Goal: Find contact information: Find contact information

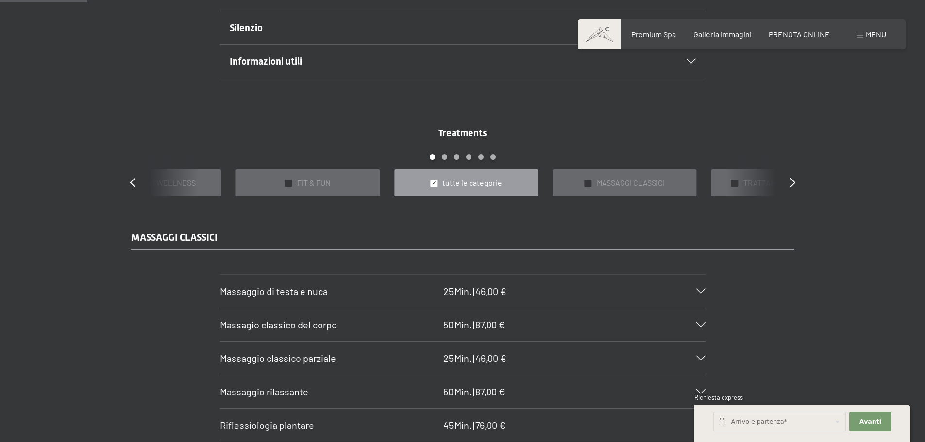
scroll to position [825, 0]
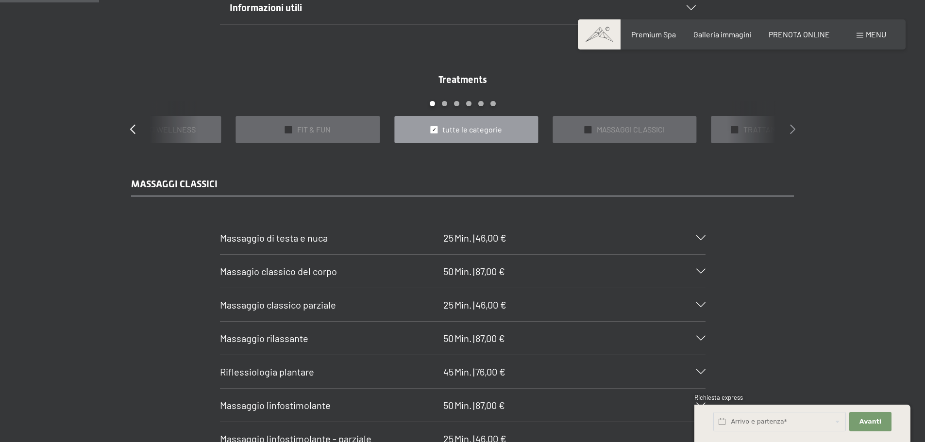
click at [793, 127] on icon at bounding box center [792, 129] width 5 height 10
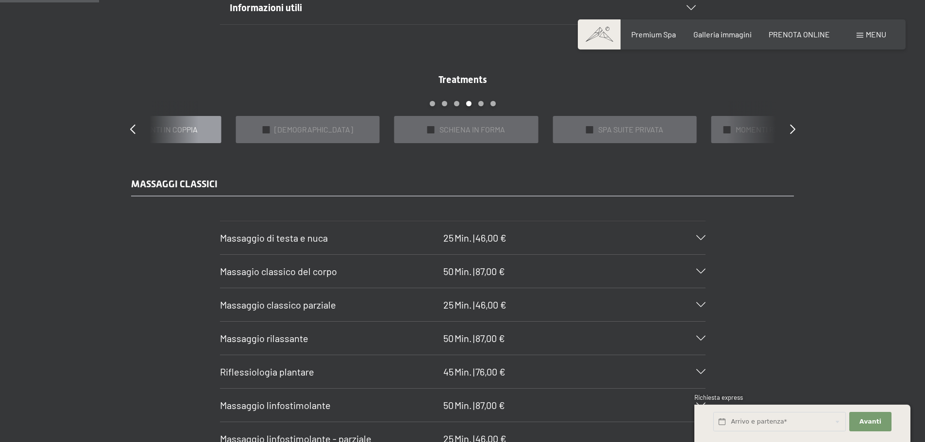
click at [191, 137] on div "✓ TRATTAMENTI IN COPPIA" at bounding box center [149, 130] width 144 height 28
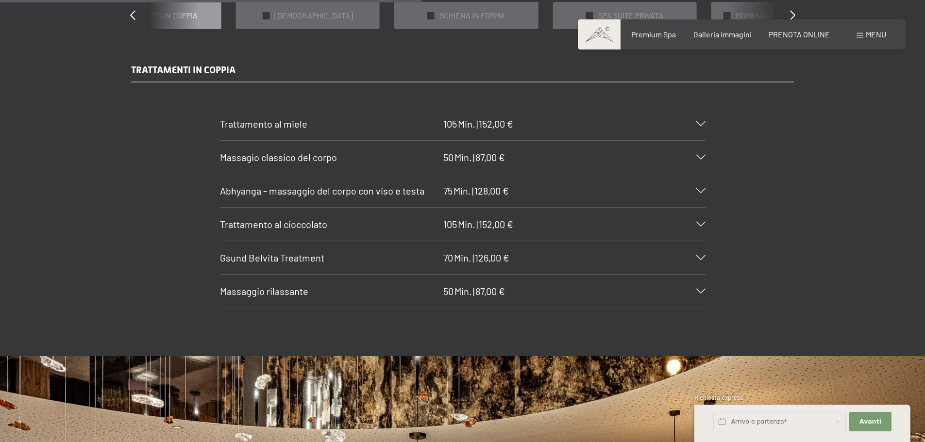
scroll to position [922, 0]
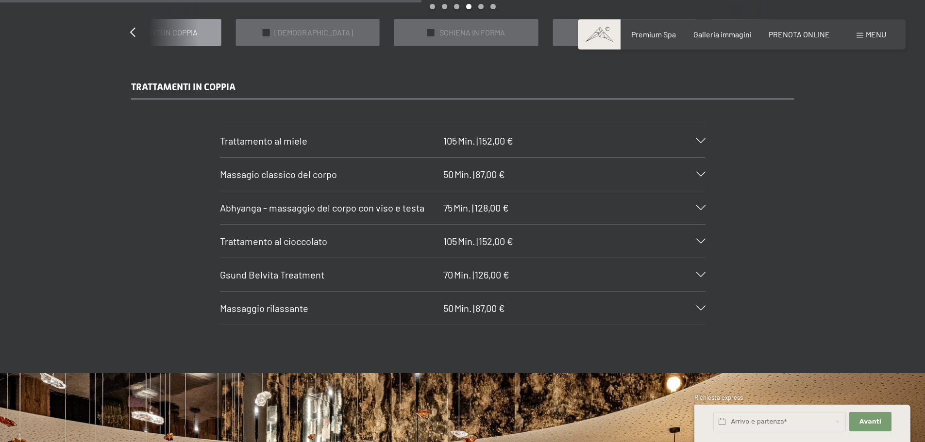
click at [702, 136] on div "Trattamento al miele 105 Min. | 152,00 €" at bounding box center [462, 140] width 485 height 33
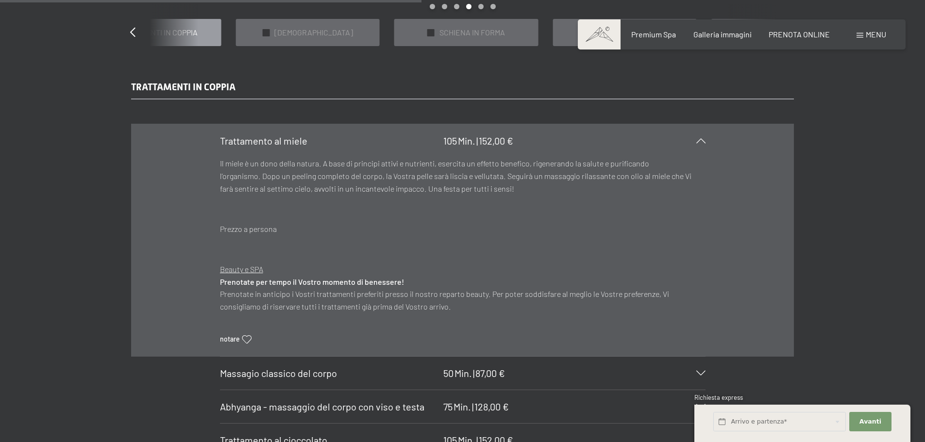
click at [696, 141] on icon at bounding box center [700, 140] width 9 height 5
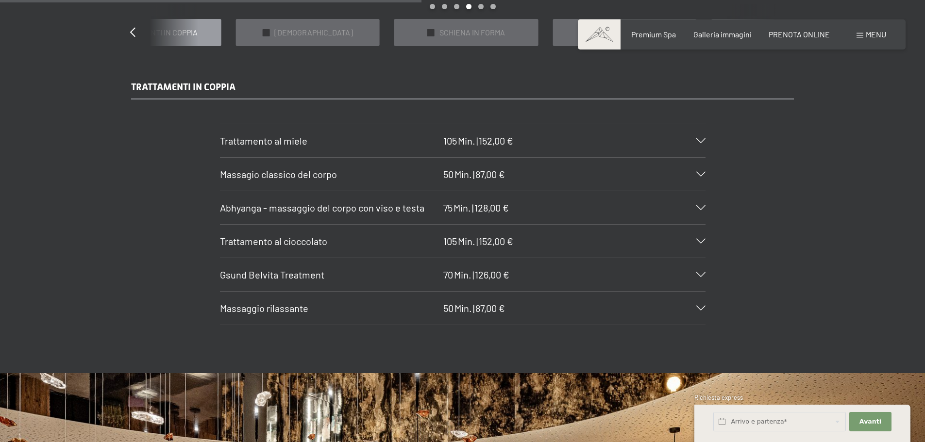
click at [705, 243] on icon at bounding box center [700, 241] width 9 height 5
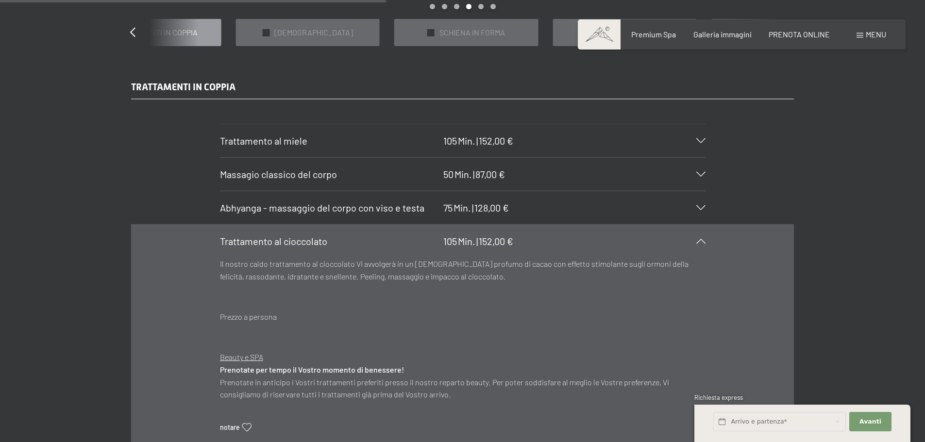
click at [702, 244] on div "Trattamento al cioccolato 105 Min. | 152,00 €" at bounding box center [462, 241] width 485 height 33
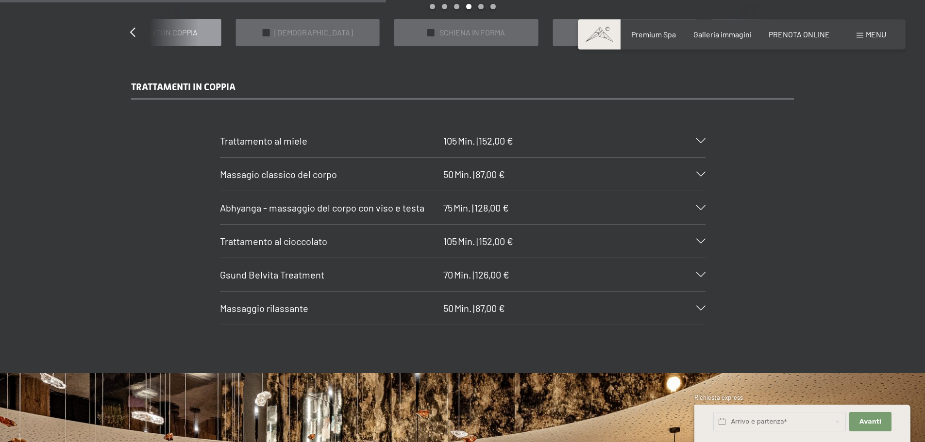
click at [705, 270] on div "Gsund Belvita Treatment 70 Min. | 126,00 €" at bounding box center [462, 274] width 485 height 33
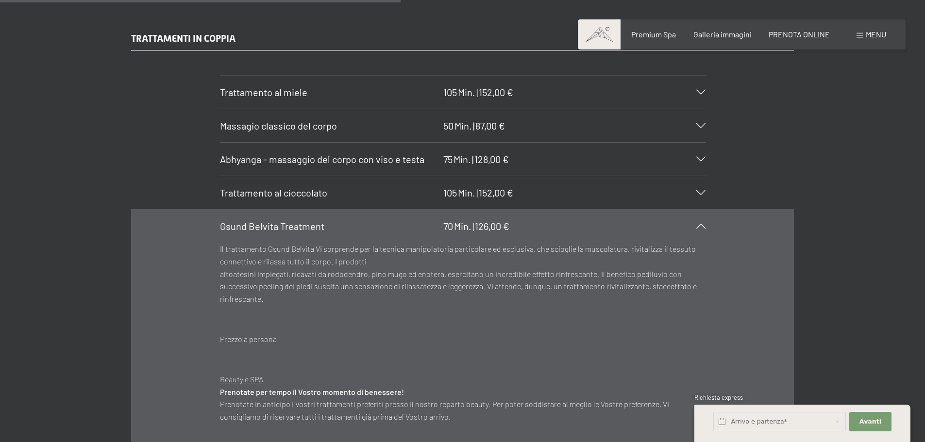
scroll to position [1019, 0]
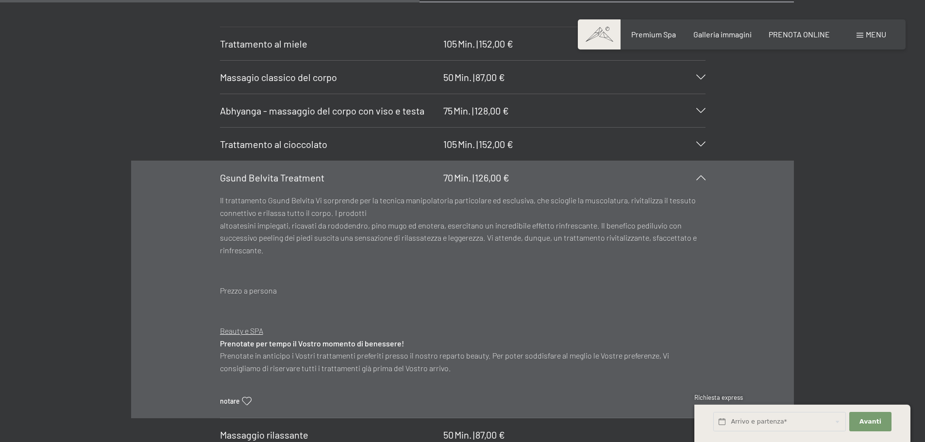
click at [701, 178] on icon at bounding box center [700, 177] width 9 height 5
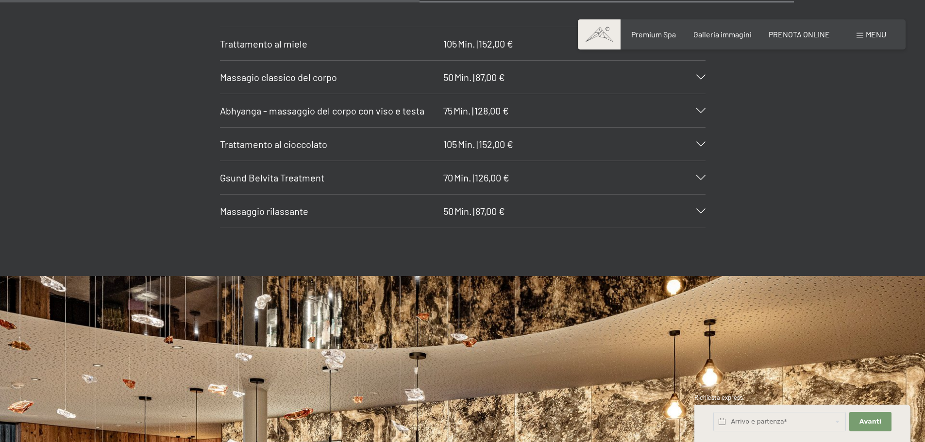
click at [700, 143] on icon at bounding box center [700, 144] width 9 height 5
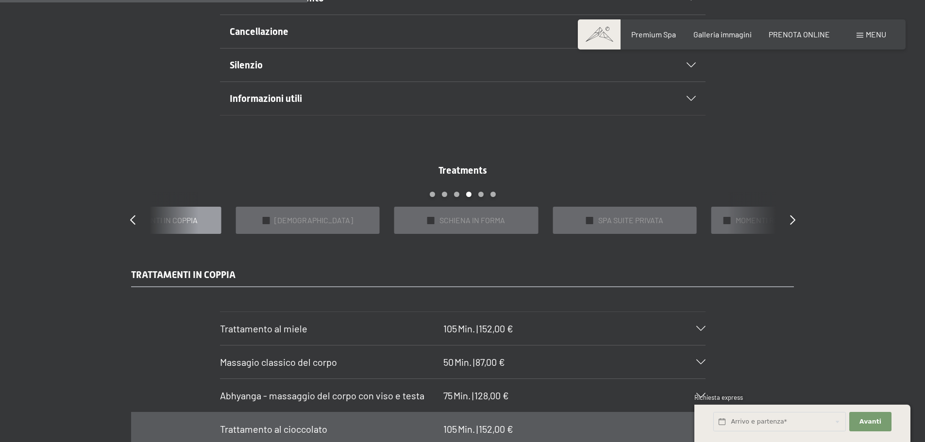
scroll to position [728, 0]
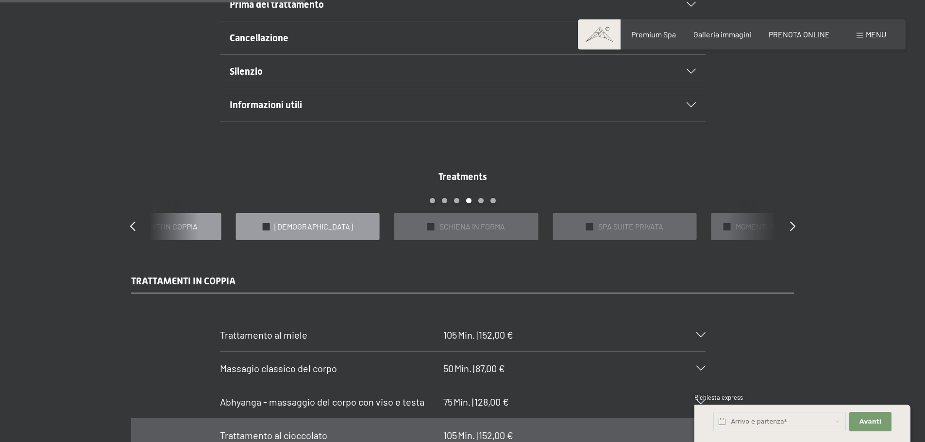
click at [333, 225] on div "✓ [DEMOGRAPHIC_DATA]" at bounding box center [308, 227] width 144 height 28
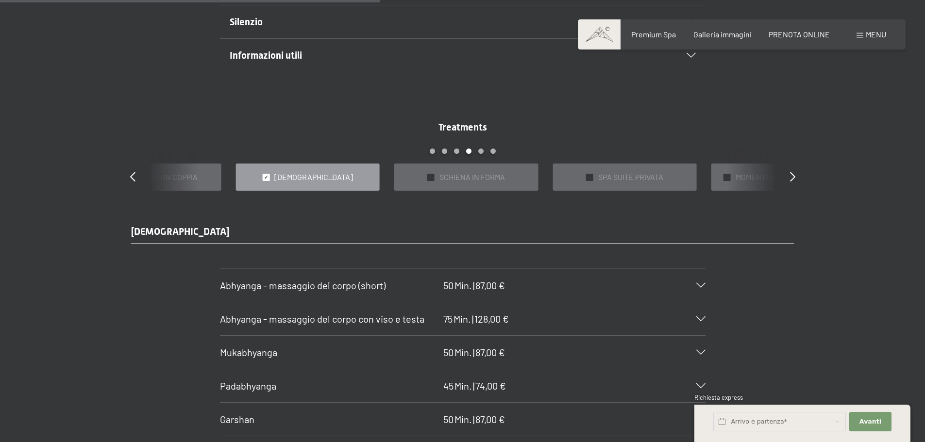
scroll to position [777, 0]
click at [479, 182] on span "SCHIENA IN FORMA" at bounding box center [472, 178] width 66 height 11
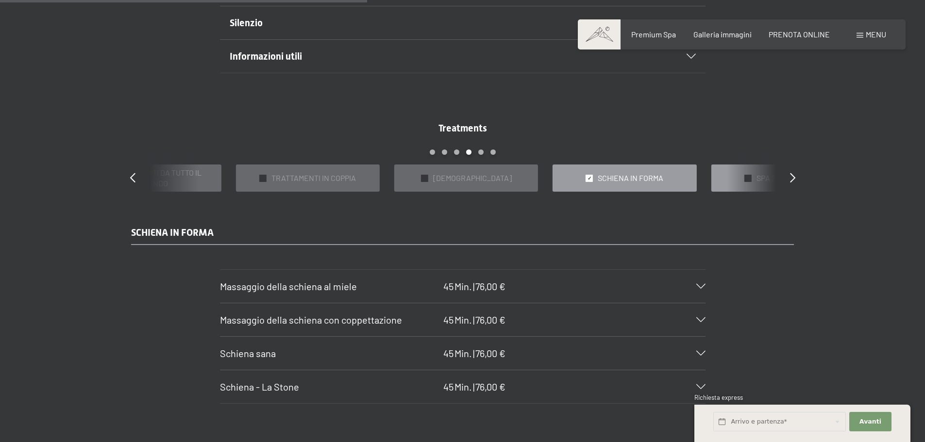
click at [740, 178] on div "✓ SPA SUITE PRIVATA" at bounding box center [783, 179] width 144 height 28
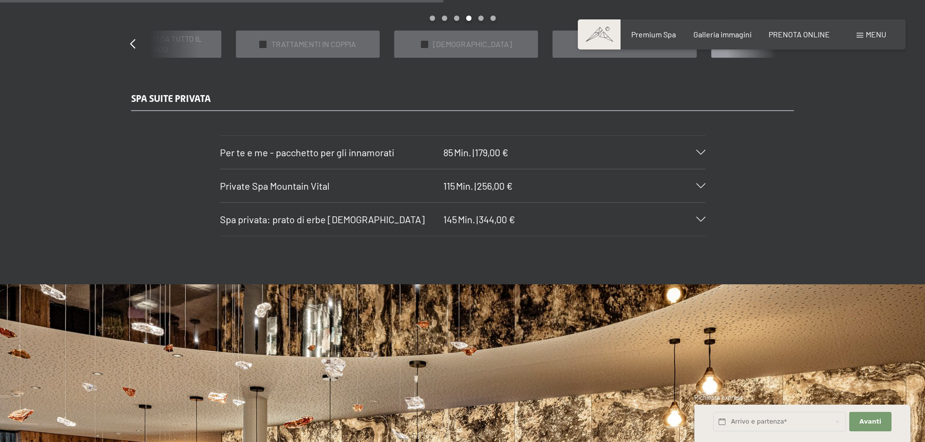
scroll to position [922, 0]
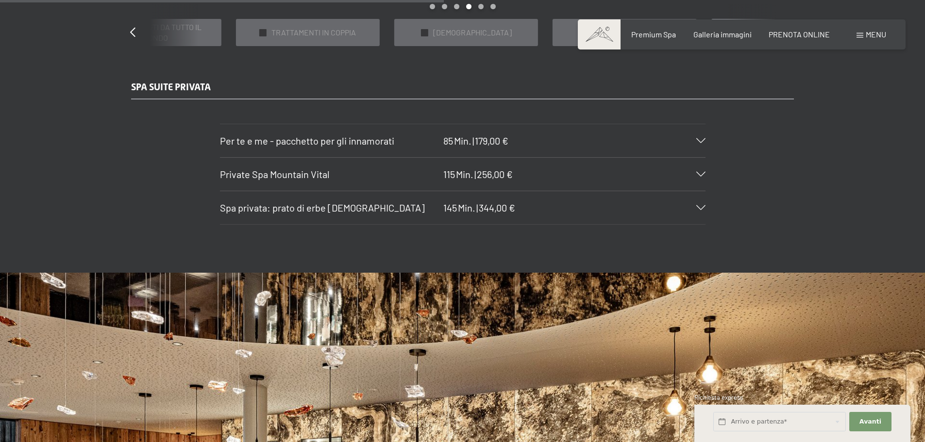
click at [701, 140] on icon at bounding box center [700, 140] width 9 height 5
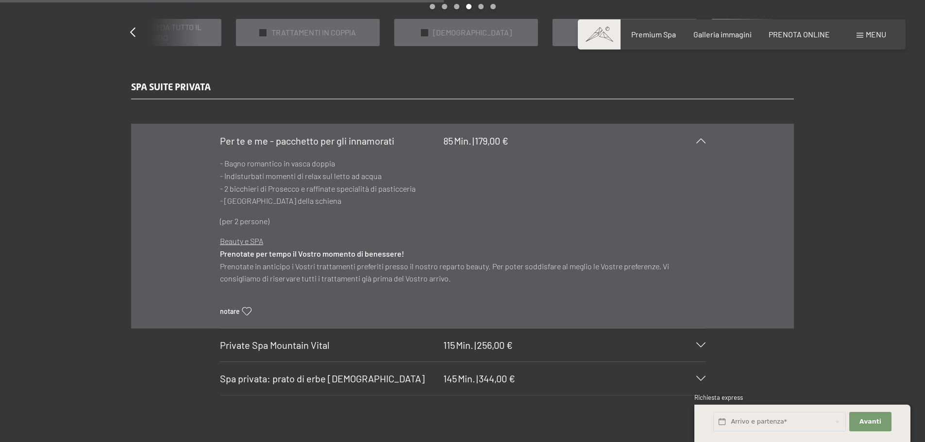
click at [696, 138] on icon at bounding box center [700, 140] width 9 height 5
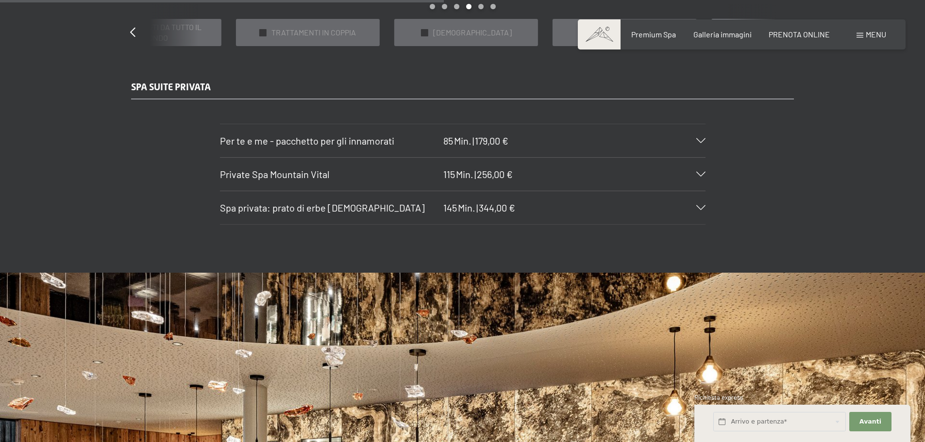
click at [703, 172] on icon at bounding box center [700, 174] width 9 height 5
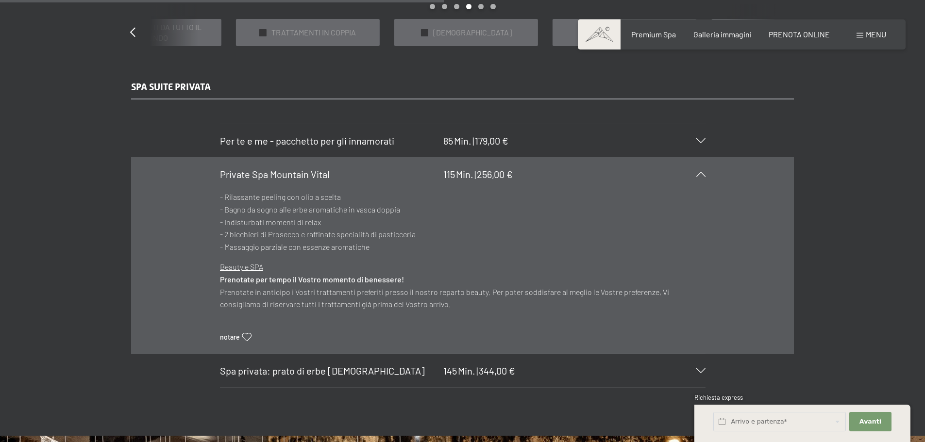
click at [704, 176] on icon at bounding box center [700, 174] width 9 height 5
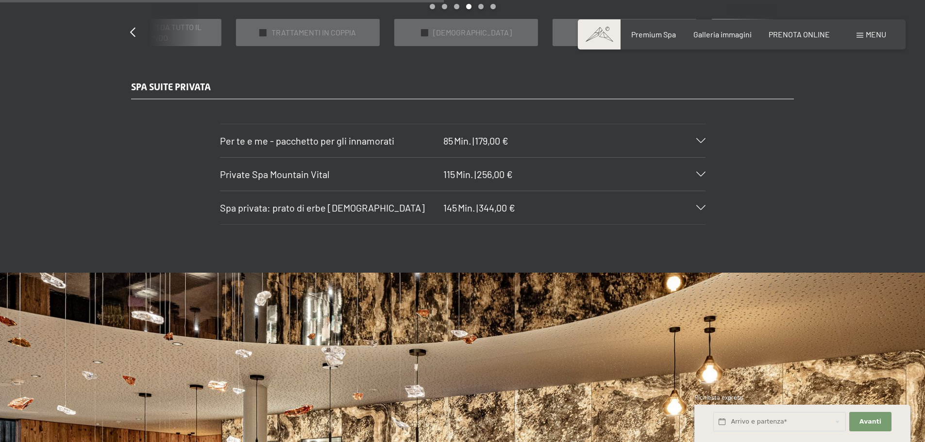
click at [702, 207] on icon at bounding box center [700, 207] width 9 height 5
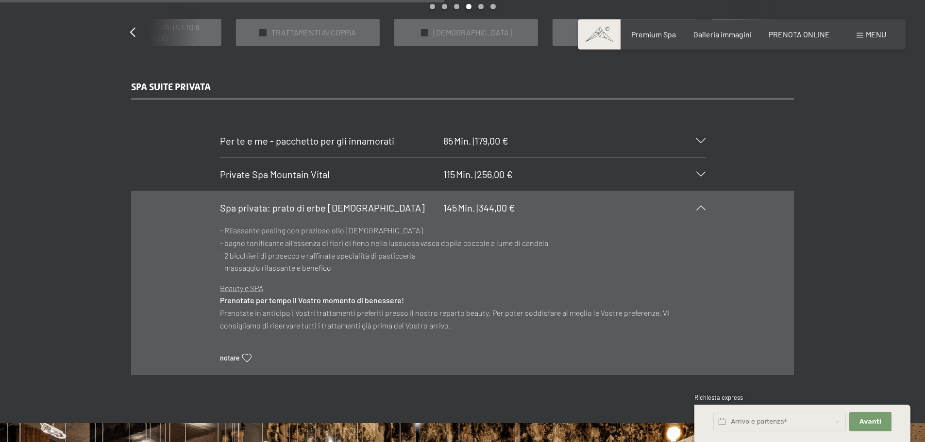
click at [704, 206] on icon at bounding box center [700, 207] width 9 height 5
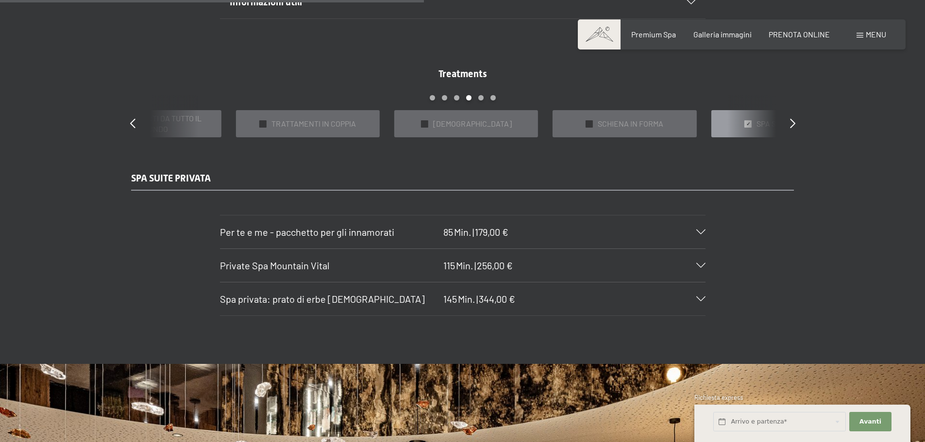
scroll to position [825, 0]
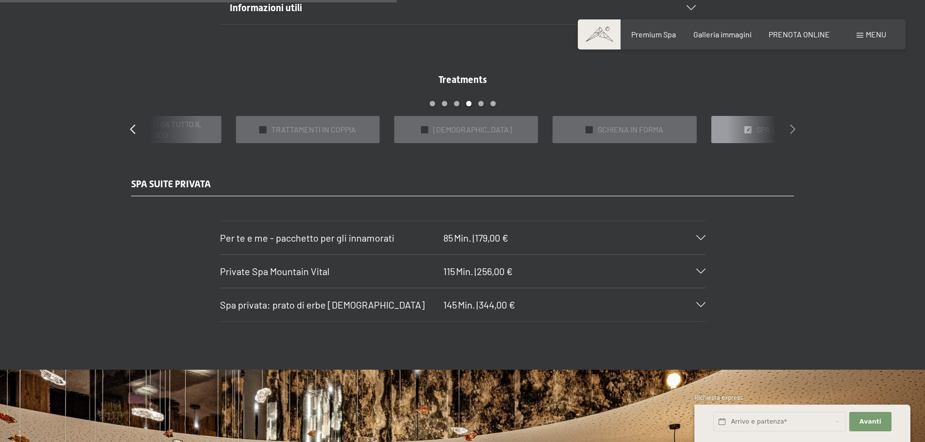
click at [792, 129] on icon at bounding box center [792, 129] width 5 height 10
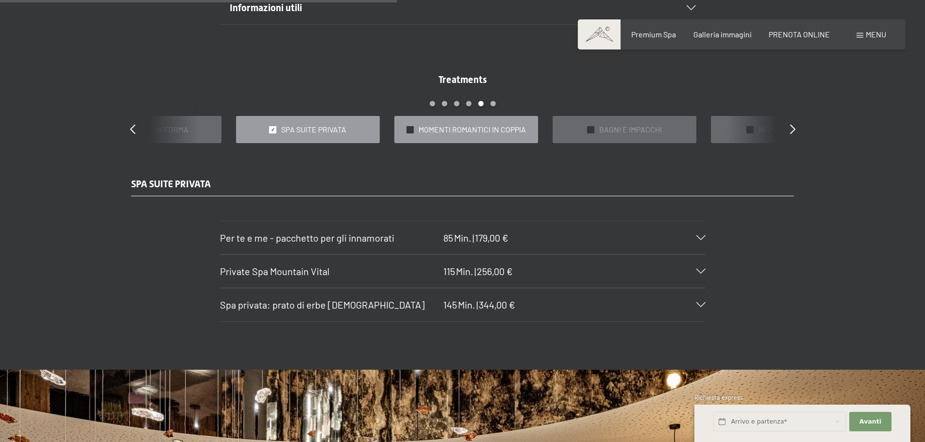
click at [490, 134] on span "MOMENTI ROMANTICI IN COPPIA" at bounding box center [471, 129] width 107 height 11
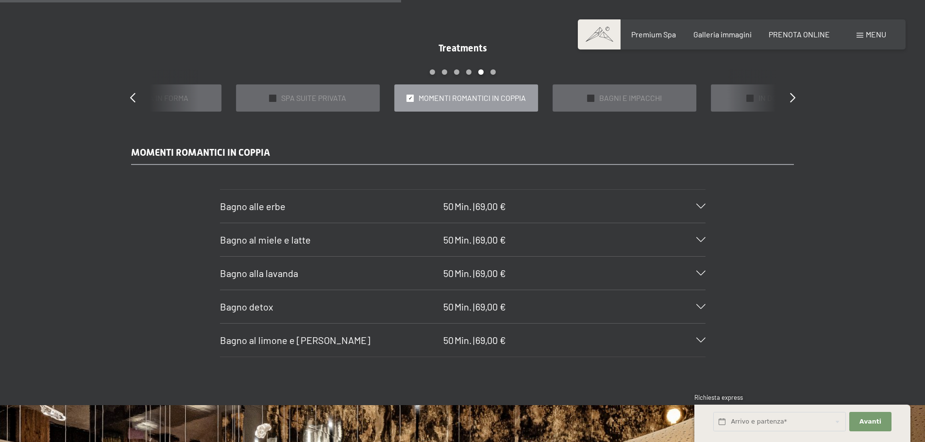
scroll to position [874, 0]
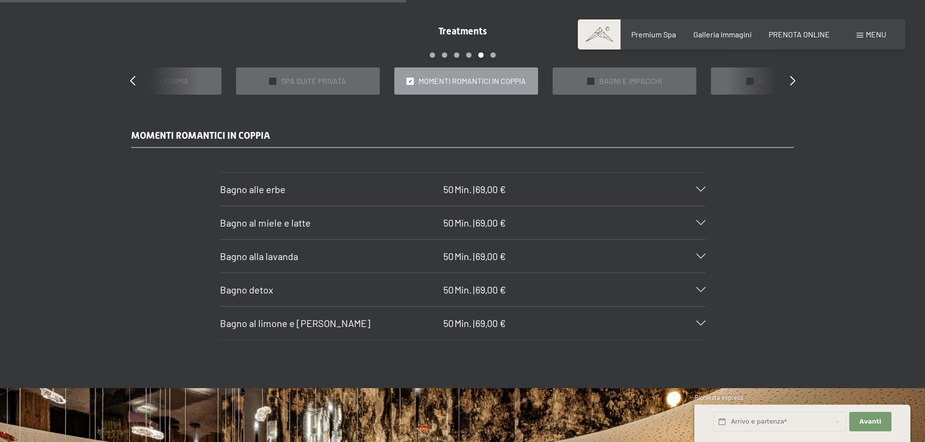
click at [704, 220] on div "Bagno al miele e latte 50 Min. | 69,00 €" at bounding box center [462, 222] width 485 height 33
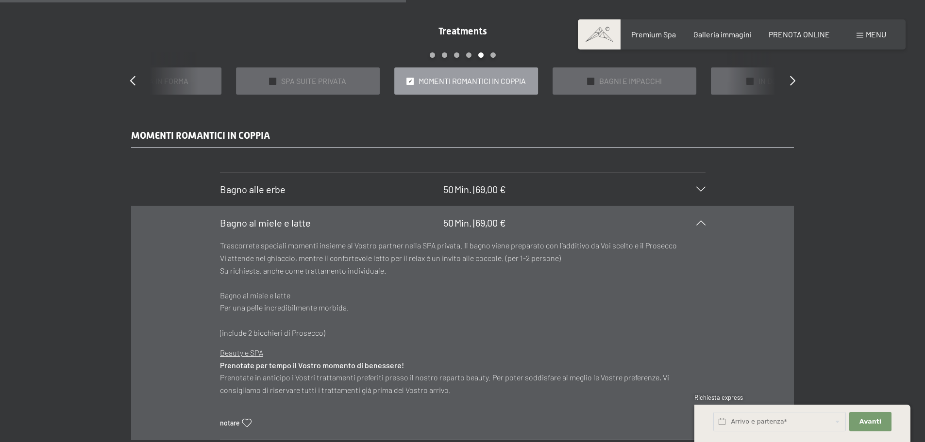
click at [697, 224] on icon at bounding box center [700, 222] width 9 height 5
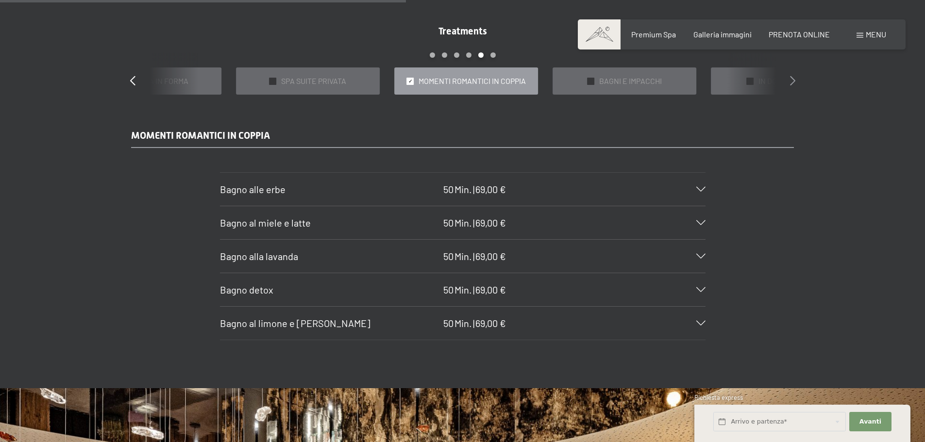
click at [792, 78] on icon at bounding box center [792, 81] width 5 height 10
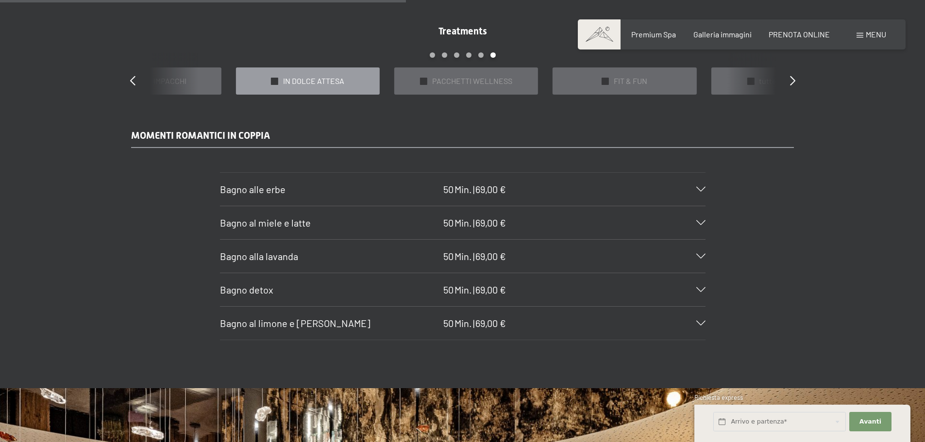
click at [301, 76] on span "IN DOLCE ATTESA" at bounding box center [313, 81] width 61 height 11
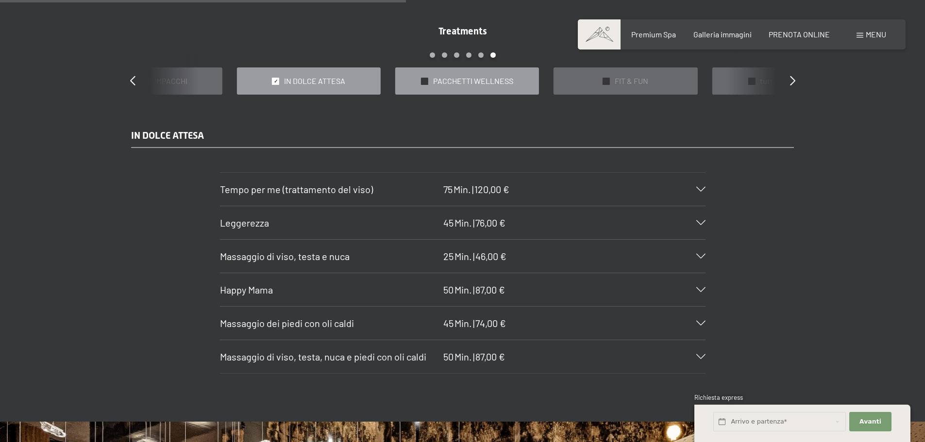
click at [456, 86] on span "PACCHETTI WELLNESS" at bounding box center [473, 81] width 80 height 11
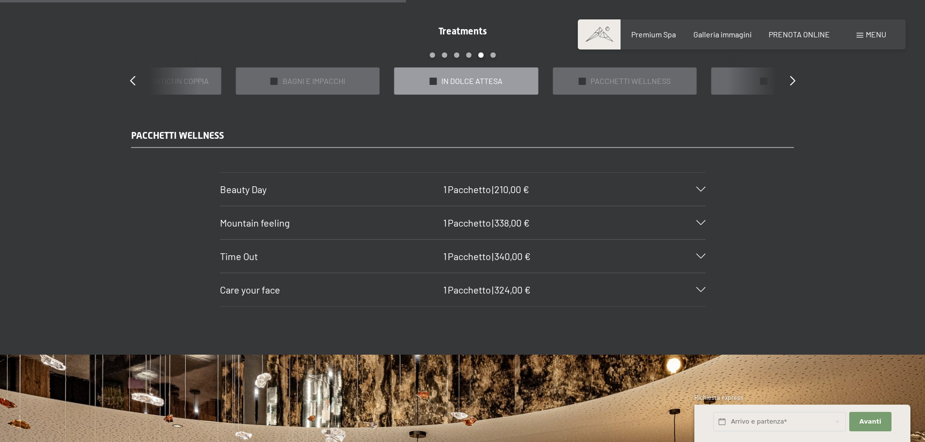
click at [491, 83] on span "IN DOLCE ATTESA" at bounding box center [471, 81] width 61 height 11
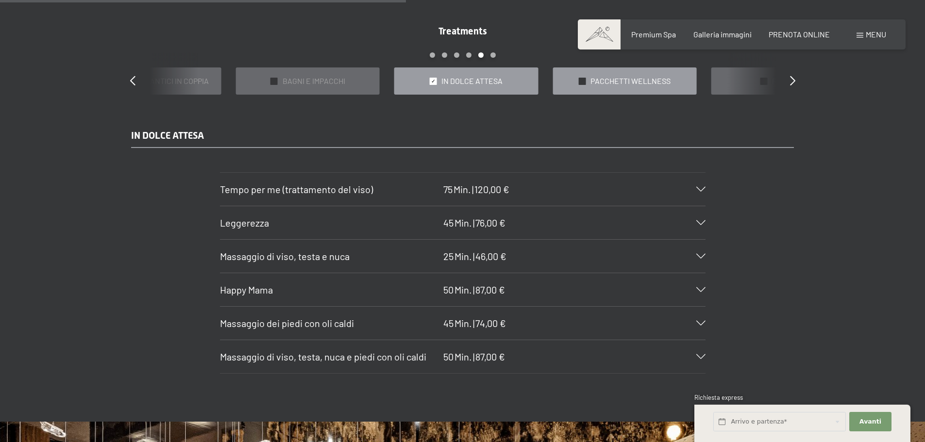
click at [634, 78] on span "PACCHETTI WELLNESS" at bounding box center [630, 81] width 80 height 11
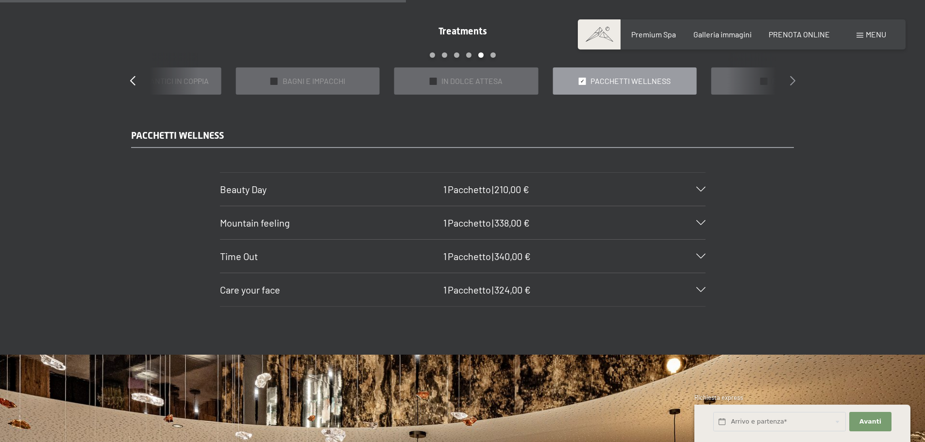
click at [794, 79] on icon at bounding box center [792, 81] width 5 height 10
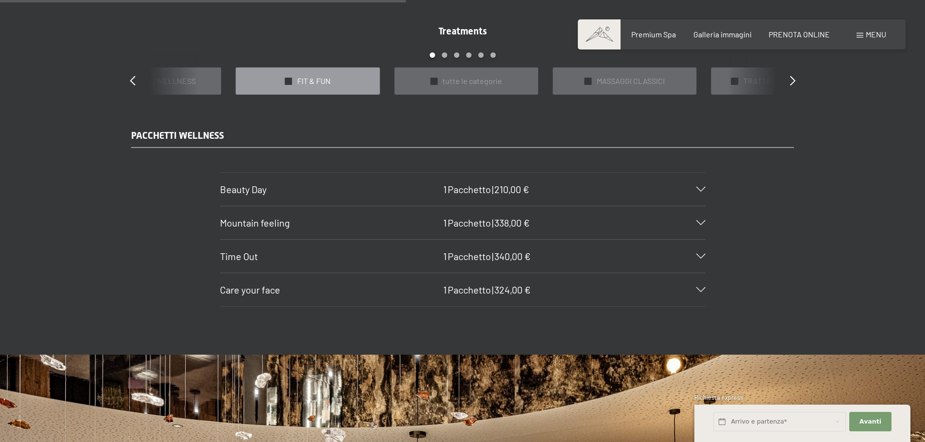
click at [351, 74] on div "✓ FIT & FUN" at bounding box center [308, 81] width 144 height 28
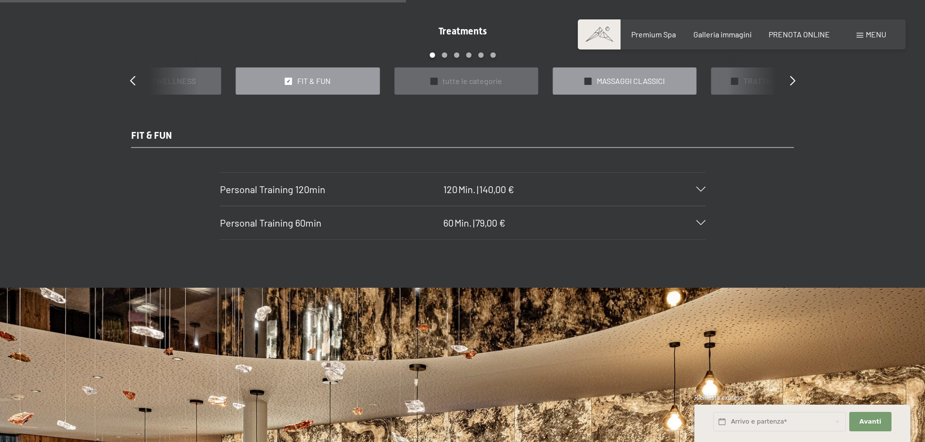
drag, startPoint x: 643, startPoint y: 82, endPoint x: 638, endPoint y: 74, distance: 9.8
click at [641, 81] on span "MASSAGGI CLASSICI" at bounding box center [631, 81] width 68 height 11
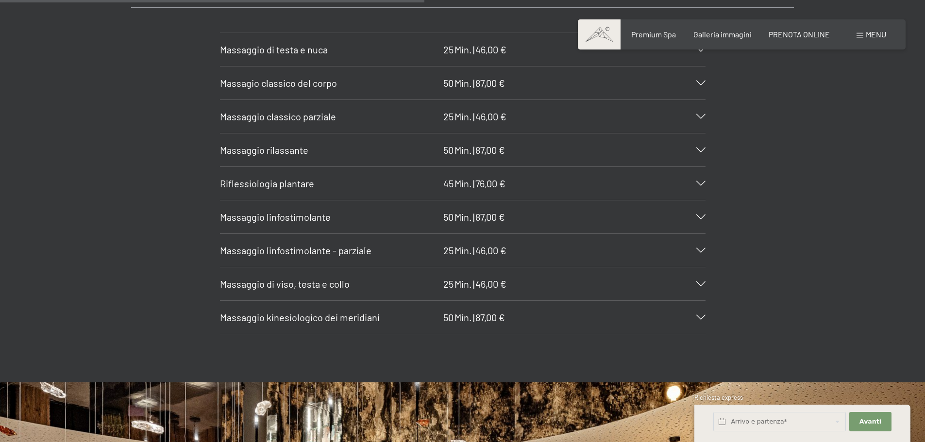
scroll to position [1019, 0]
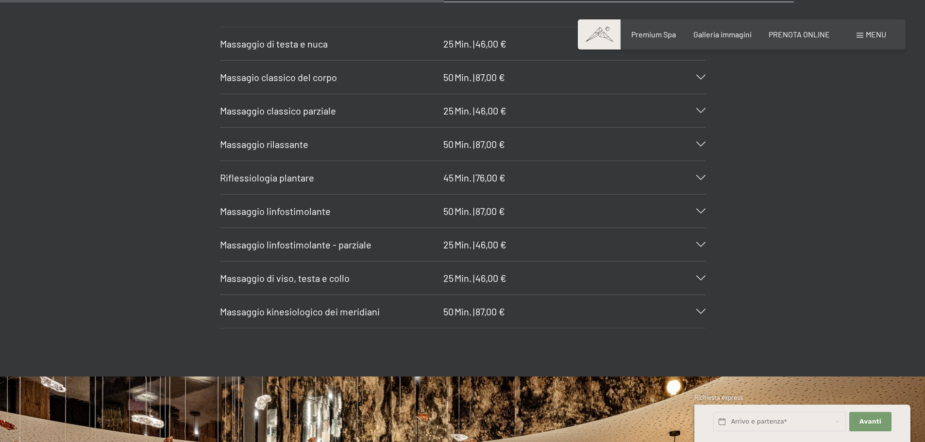
click at [700, 307] on div "Massaggio kinesiologico dei meridiani 50 Min. | 87,00 €" at bounding box center [462, 311] width 485 height 33
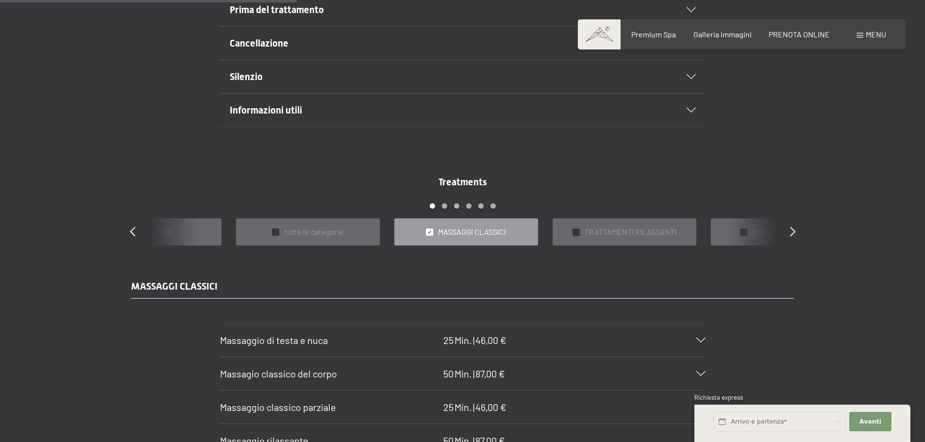
scroll to position [728, 0]
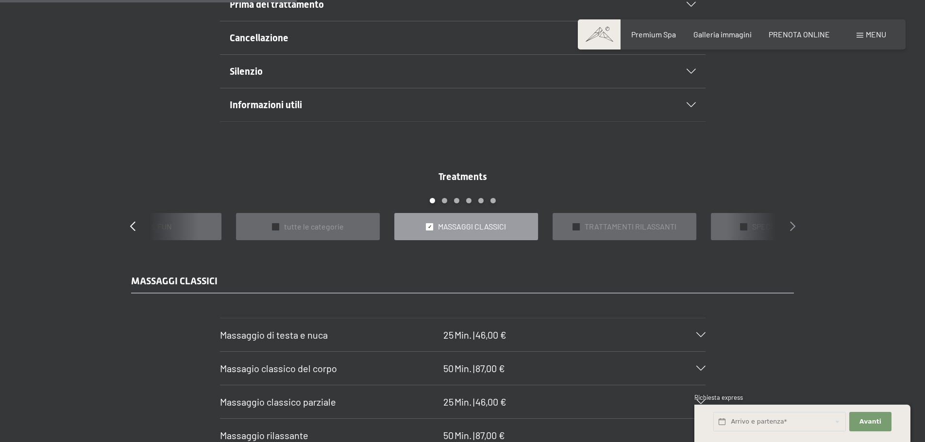
click at [794, 225] on icon at bounding box center [792, 226] width 5 height 10
click at [511, 231] on div "✓ RHEA COSMETICS" at bounding box center [466, 227] width 144 height 28
click at [791, 225] on icon at bounding box center [792, 226] width 5 height 10
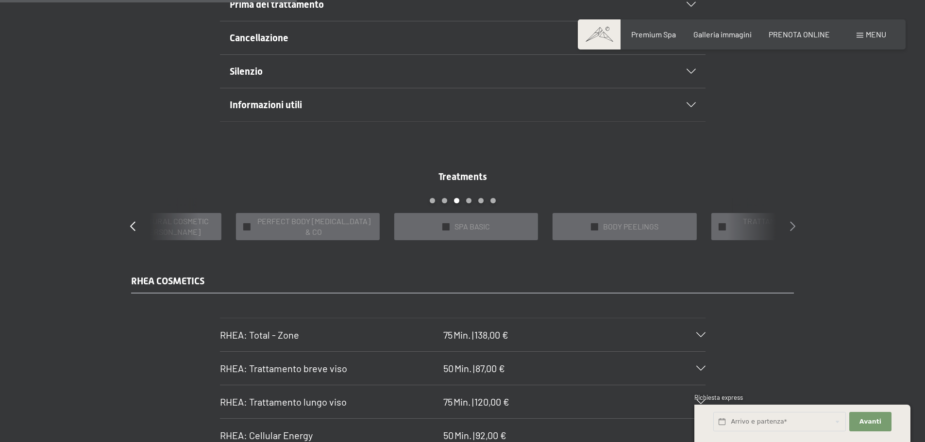
click at [791, 225] on icon at bounding box center [792, 226] width 5 height 10
click at [312, 233] on span "TRATTAMENTI DA TUTTO IL MONDO" at bounding box center [313, 227] width 117 height 22
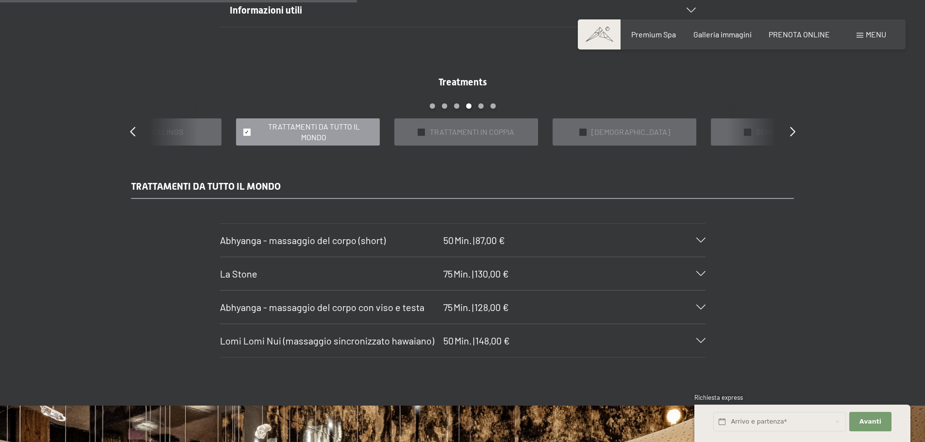
scroll to position [825, 0]
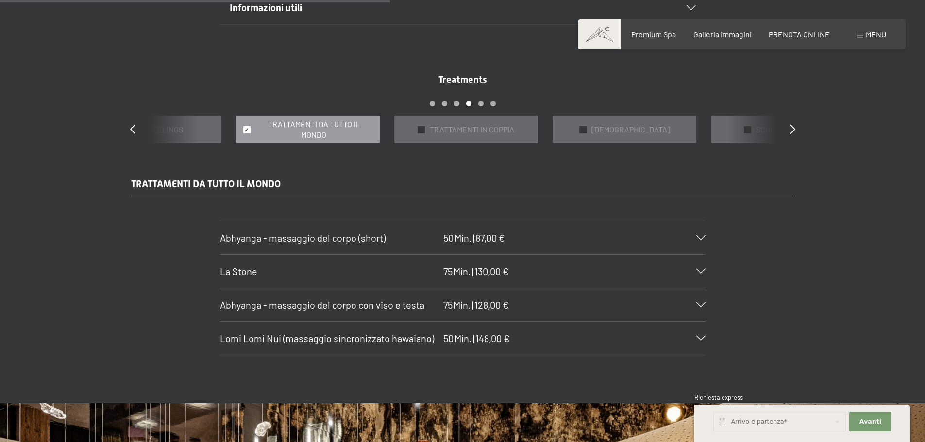
click at [704, 336] on icon at bounding box center [700, 338] width 9 height 5
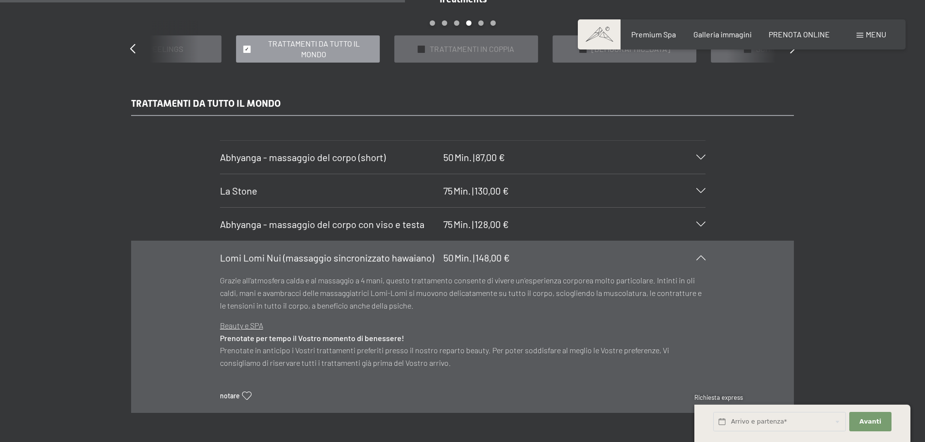
scroll to position [922, 0]
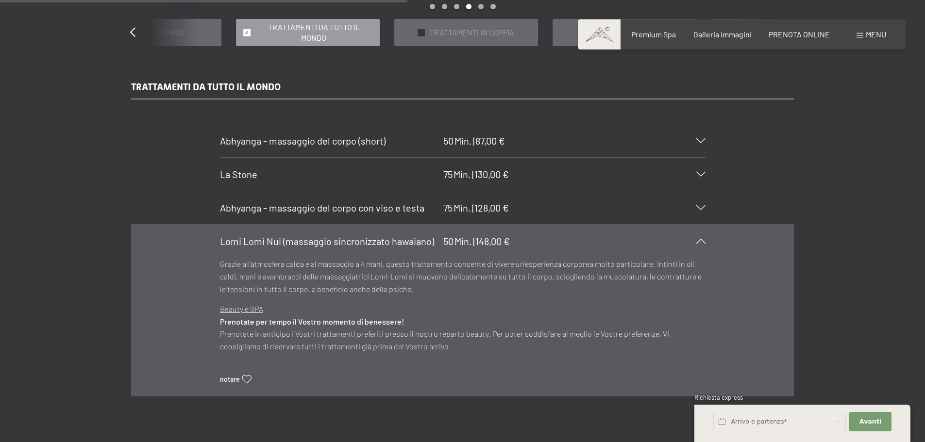
click at [698, 234] on div "Lomi Lomi Nui (massaggio sincronizzato hawaiano) 50 Min. | 148,00 €" at bounding box center [462, 241] width 485 height 33
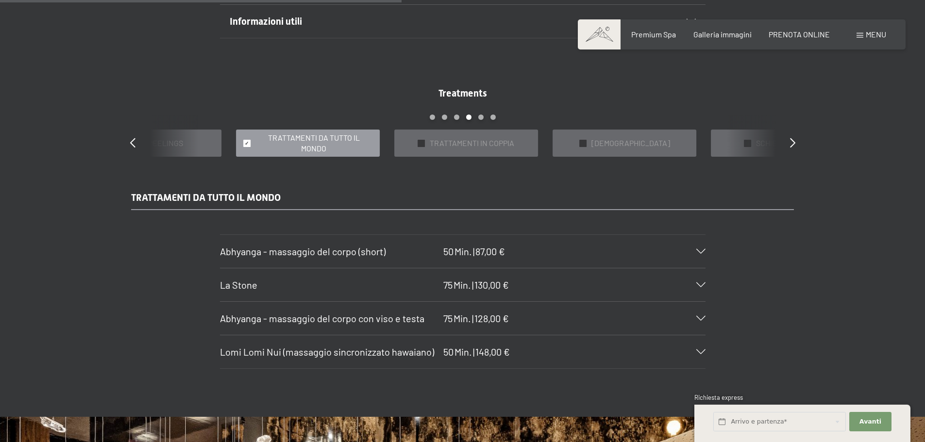
scroll to position [777, 0]
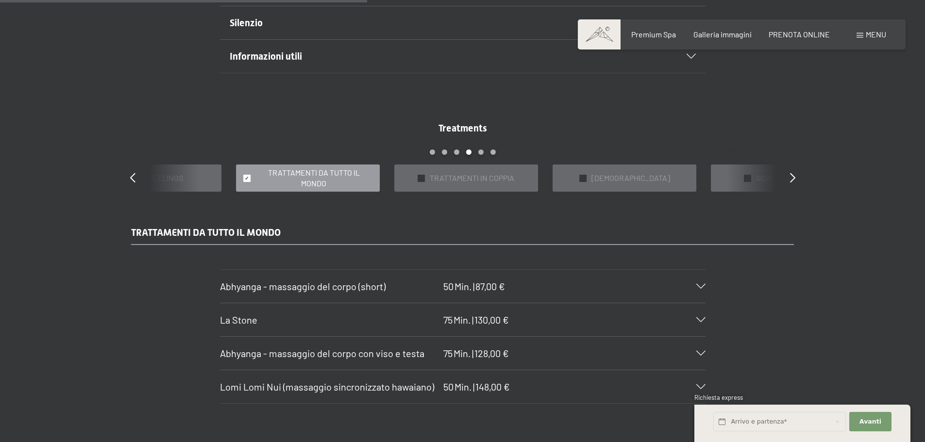
click at [797, 176] on div "Treatments slide 16 to 20 of 22 ✓ BAGNI E IMPACCHI ✓ IN DOLCE ATTESA ✓ PACCHETT…" at bounding box center [462, 156] width 699 height 71
click at [469, 173] on span "TRATTAMENTI IN COPPIA" at bounding box center [472, 178] width 84 height 11
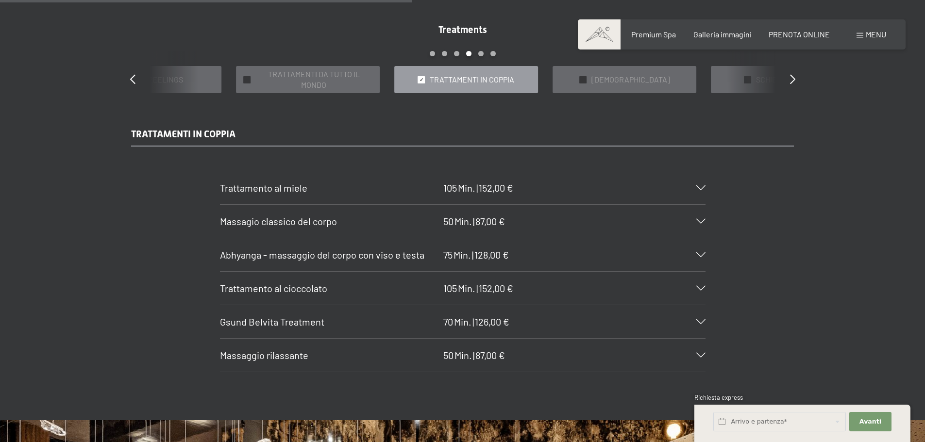
scroll to position [922, 0]
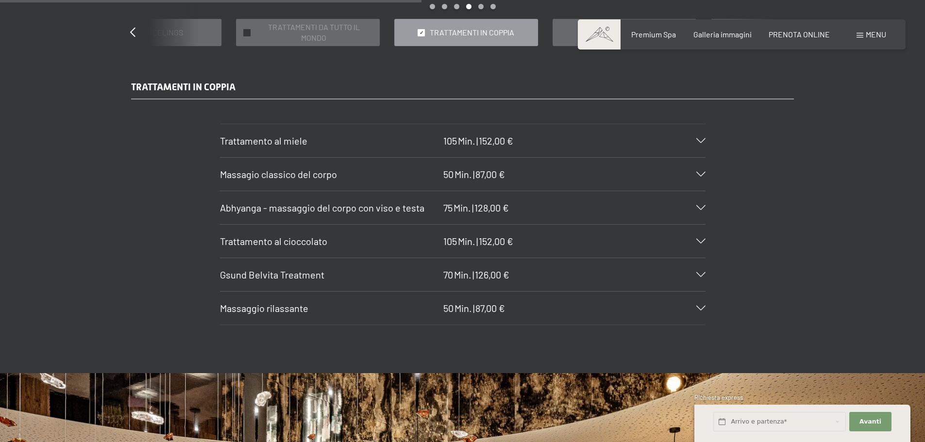
click at [697, 238] on div "Trattamento al cioccolato 105 Min. | 152,00 €" at bounding box center [462, 241] width 485 height 33
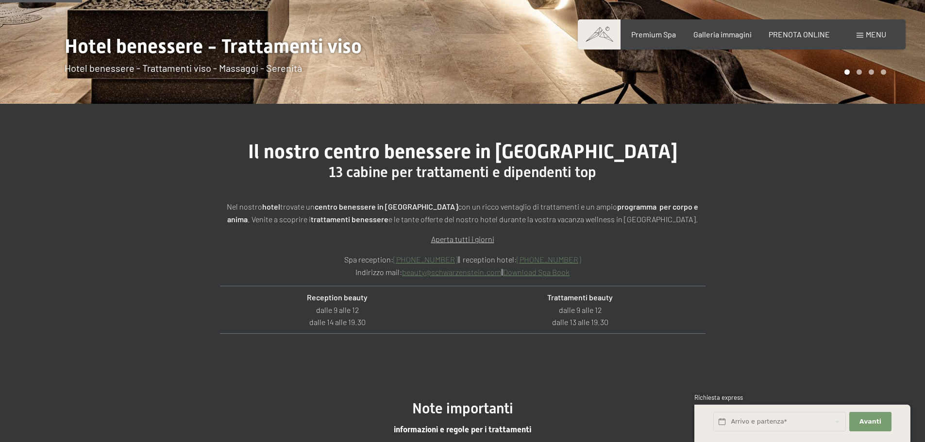
scroll to position [194, 0]
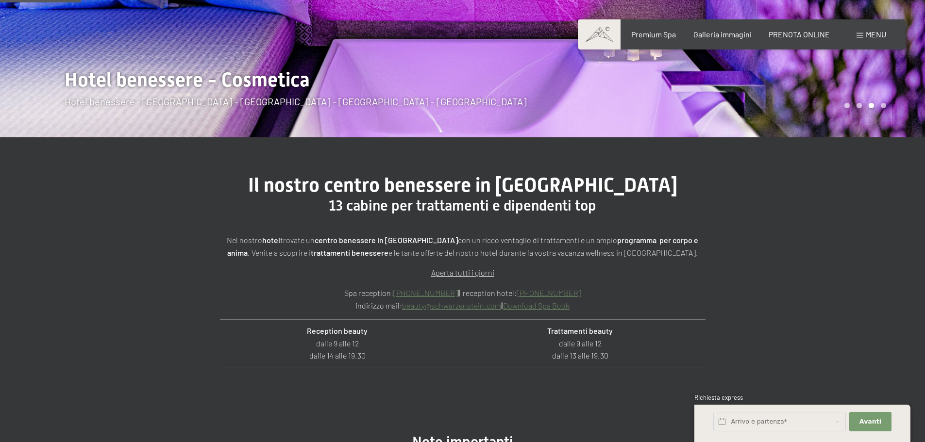
click at [562, 307] on link "Download Spa Book" at bounding box center [536, 305] width 66 height 9
drag, startPoint x: 398, startPoint y: 308, endPoint x: 497, endPoint y: 304, distance: 98.6
click at [497, 304] on p "Spa reception: [PHONE_NUMBER] || reception hotel: [PHONE_NUMBER] Indirizzo mail…" at bounding box center [462, 299] width 485 height 25
copy p "beauty@ no-spam. schwarzenstein. no-spam. com"
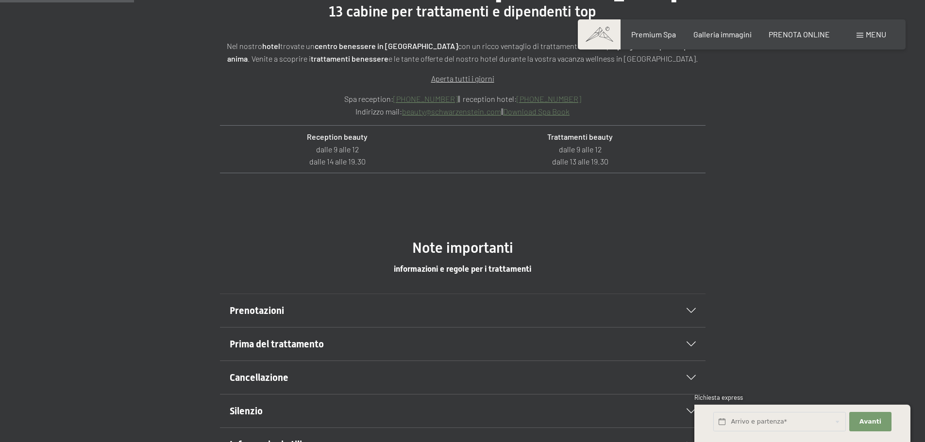
scroll to position [0, 0]
